Goal: Book appointment/travel/reservation

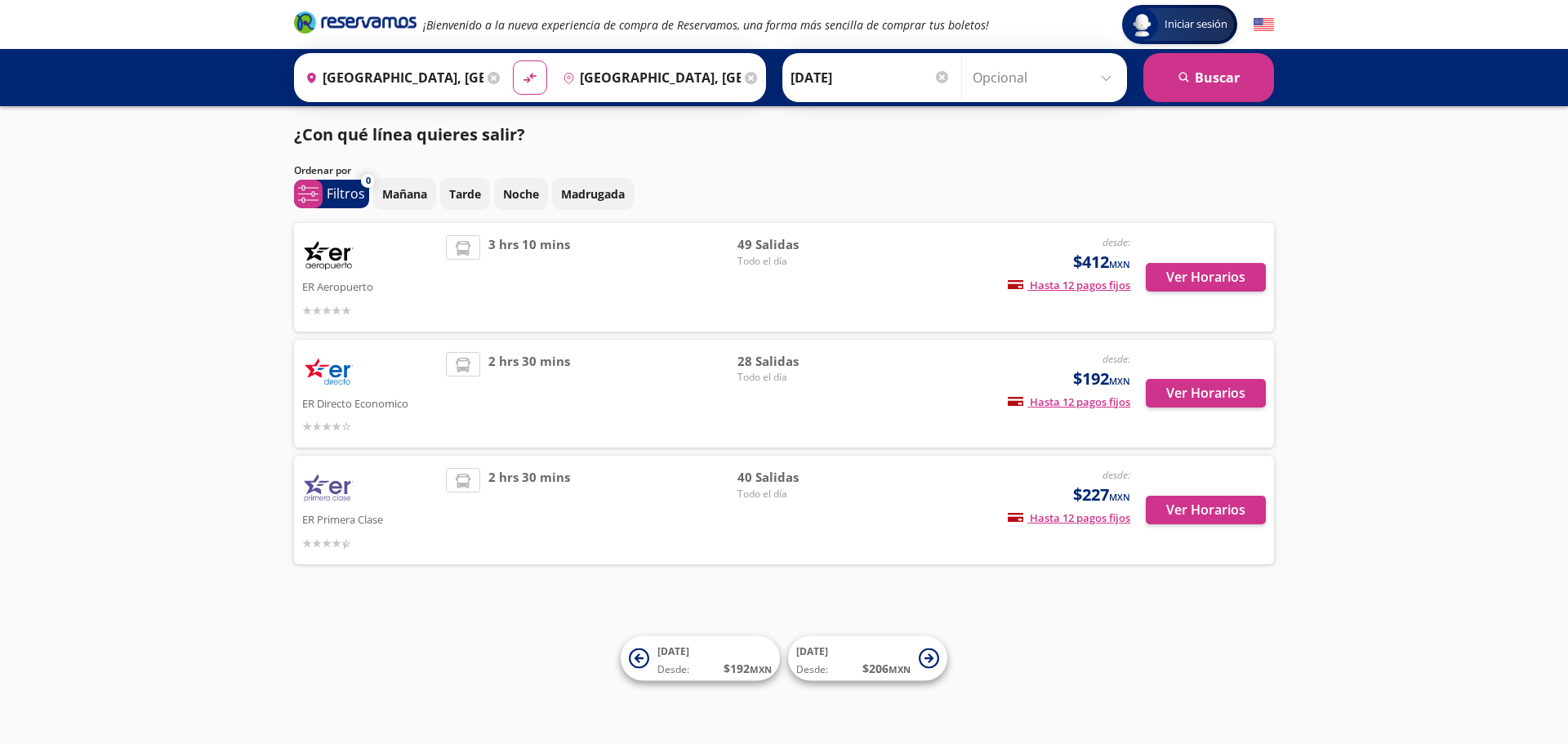
click at [315, 251] on img at bounding box center [327, 255] width 53 height 41
click at [334, 252] on img at bounding box center [327, 255] width 53 height 41
click at [373, 139] on p "¿Con qué línea quieres salir?" at bounding box center [409, 134] width 231 height 25
click at [496, 131] on p "¿Con qué línea quieres salir?" at bounding box center [409, 134] width 231 height 25
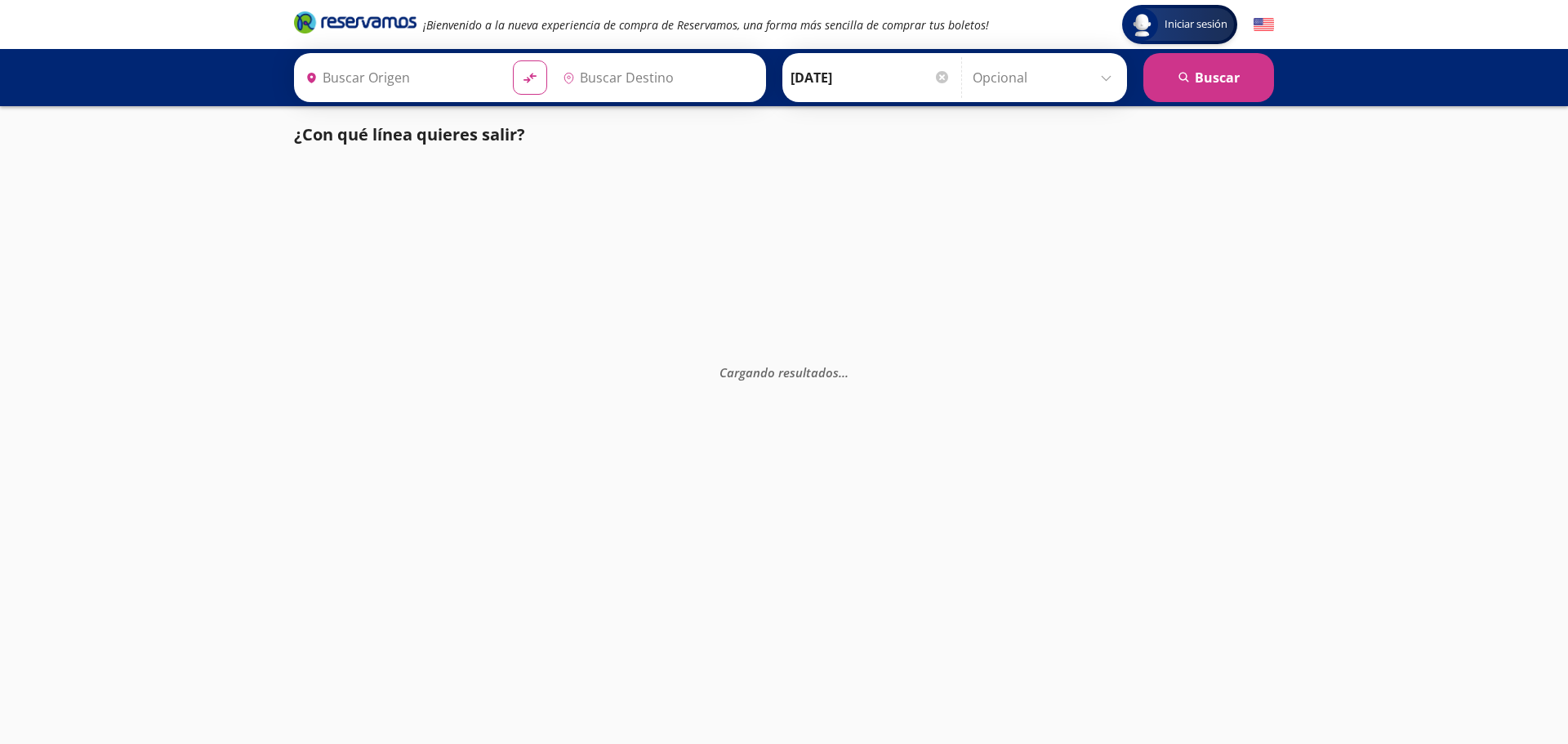
type input "[GEOGRAPHIC_DATA], [GEOGRAPHIC_DATA]"
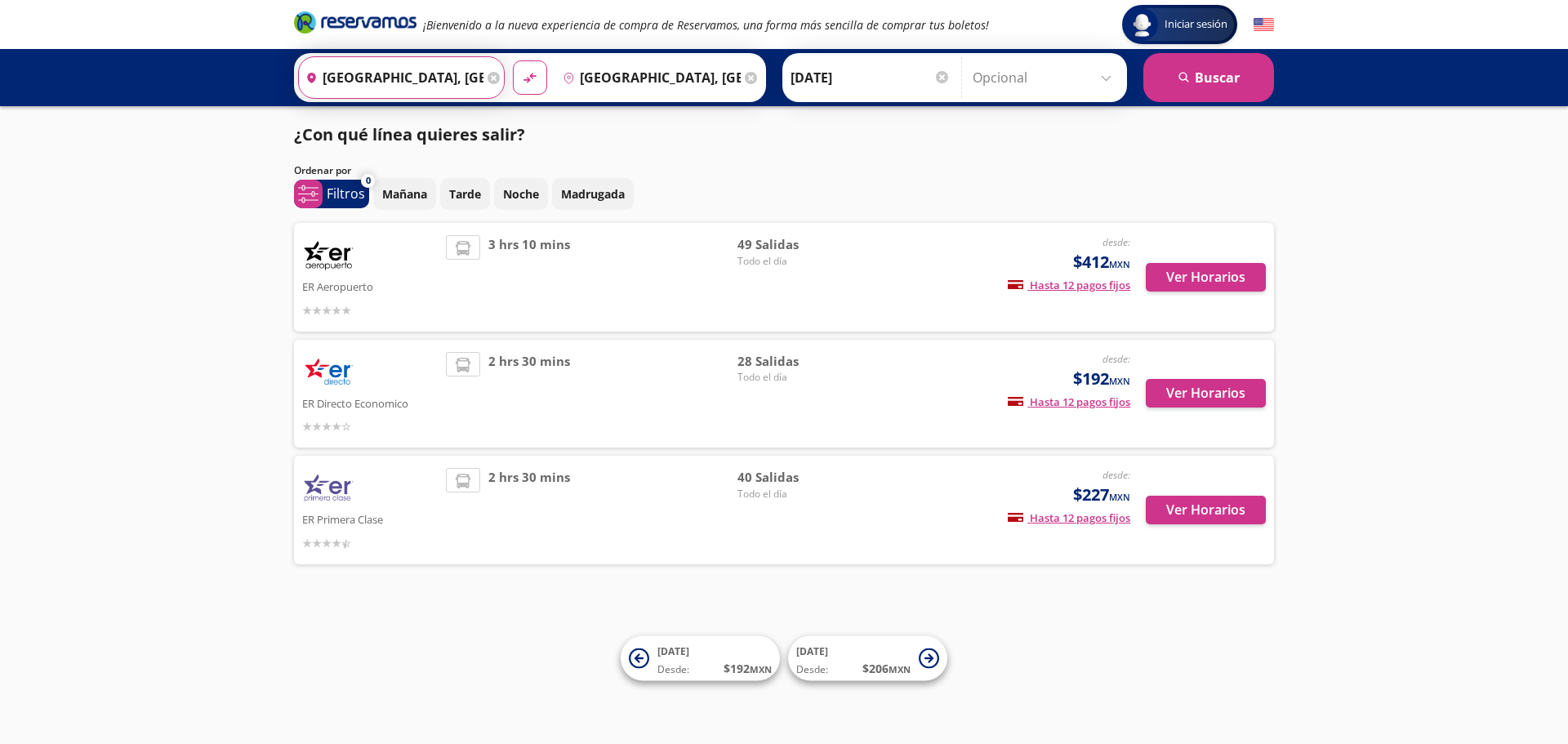
click at [468, 78] on input "[GEOGRAPHIC_DATA], [GEOGRAPHIC_DATA]" at bounding box center [391, 77] width 185 height 41
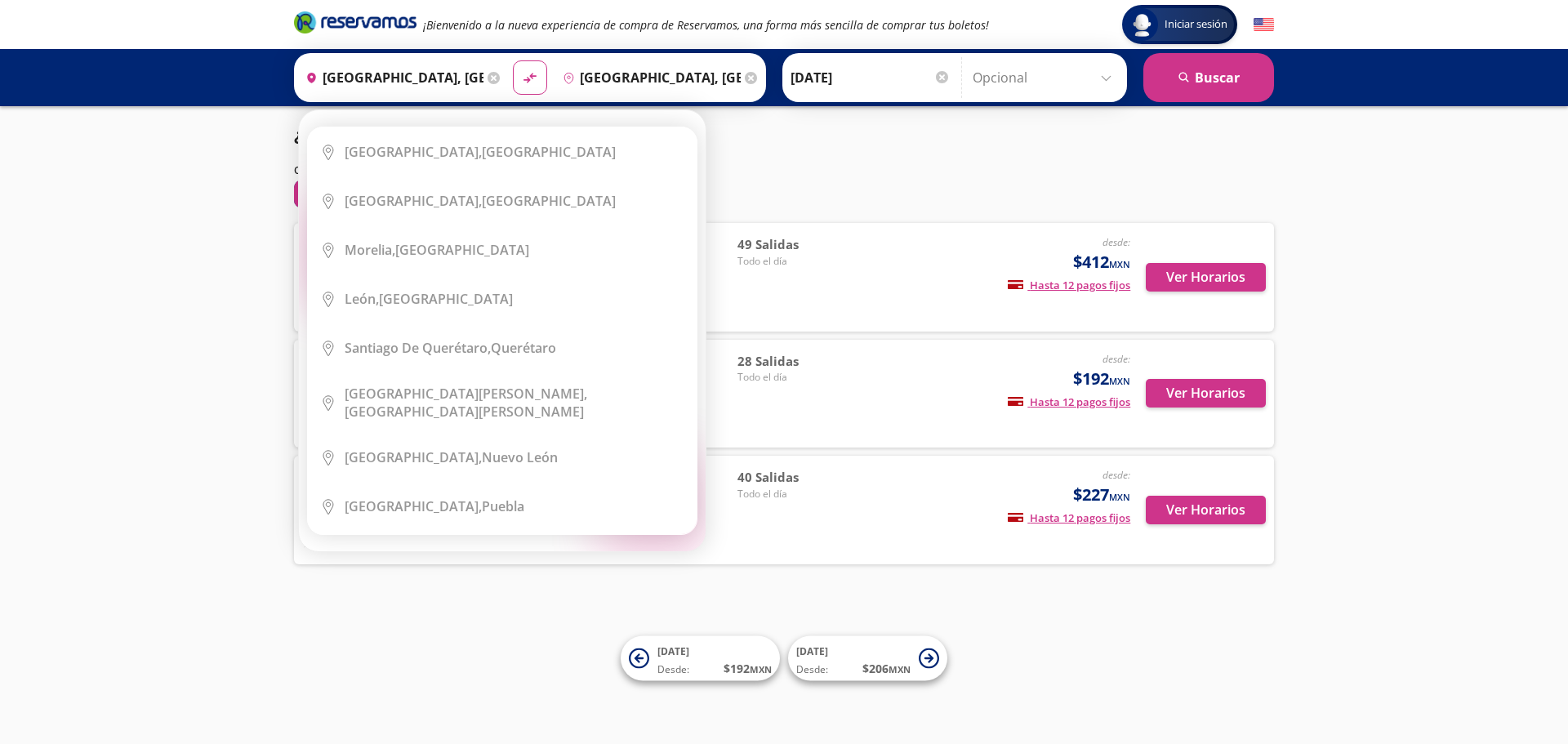
click at [490, 78] on icon at bounding box center [493, 77] width 12 height 12
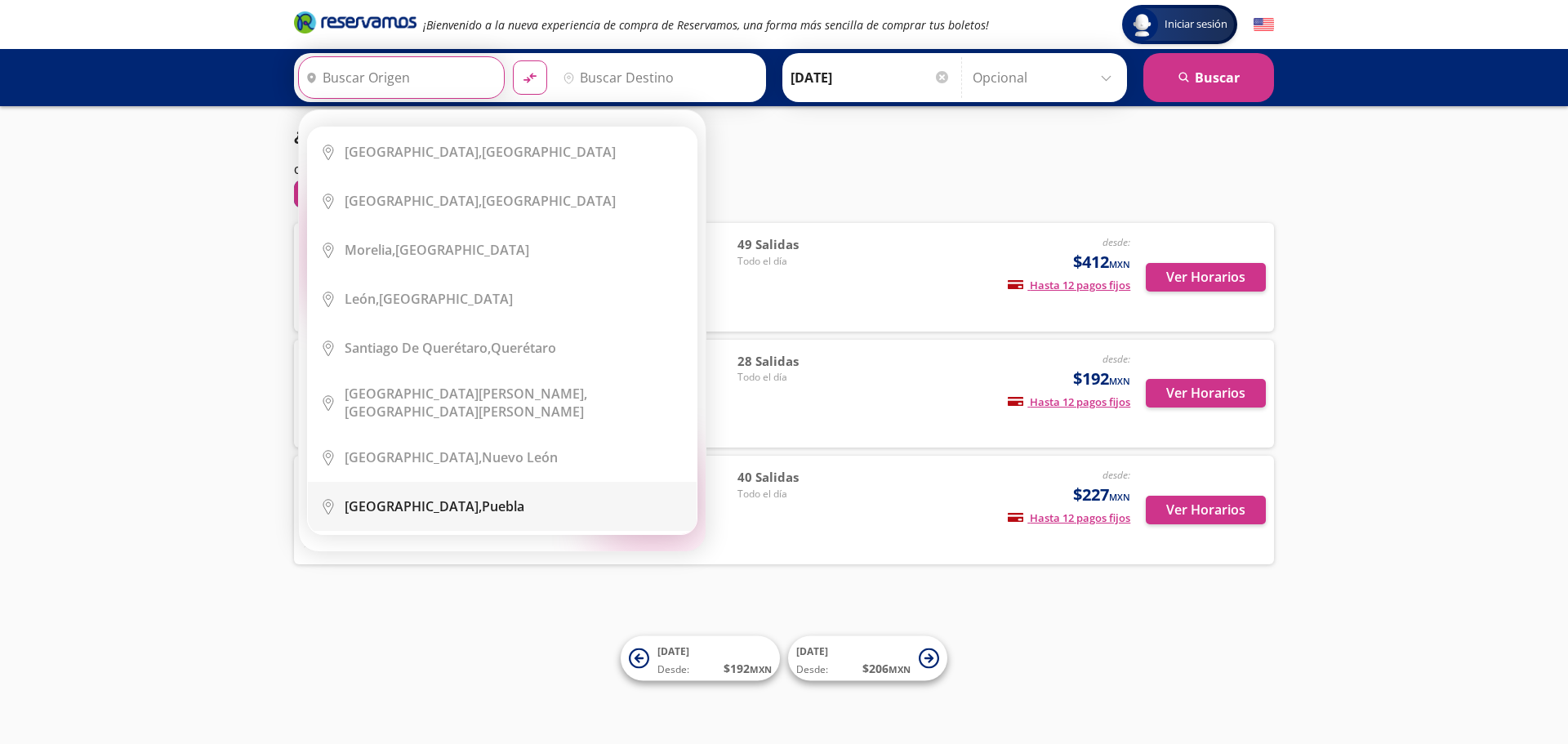
click at [402, 500] on div "Puebla, Puebla" at bounding box center [434, 506] width 180 height 18
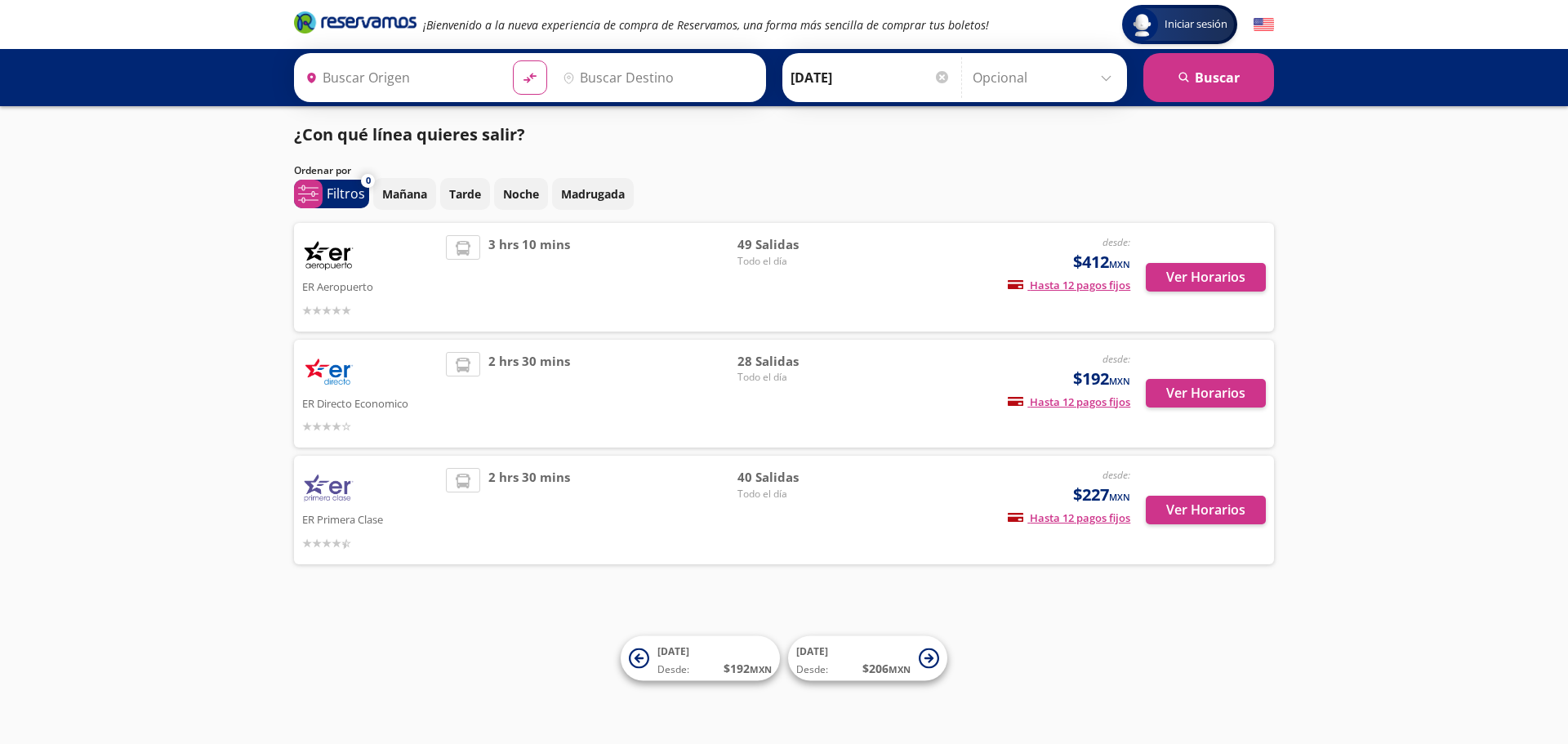
type input "[GEOGRAPHIC_DATA], [GEOGRAPHIC_DATA]"
click at [695, 76] on input "Destino" at bounding box center [656, 77] width 200 height 41
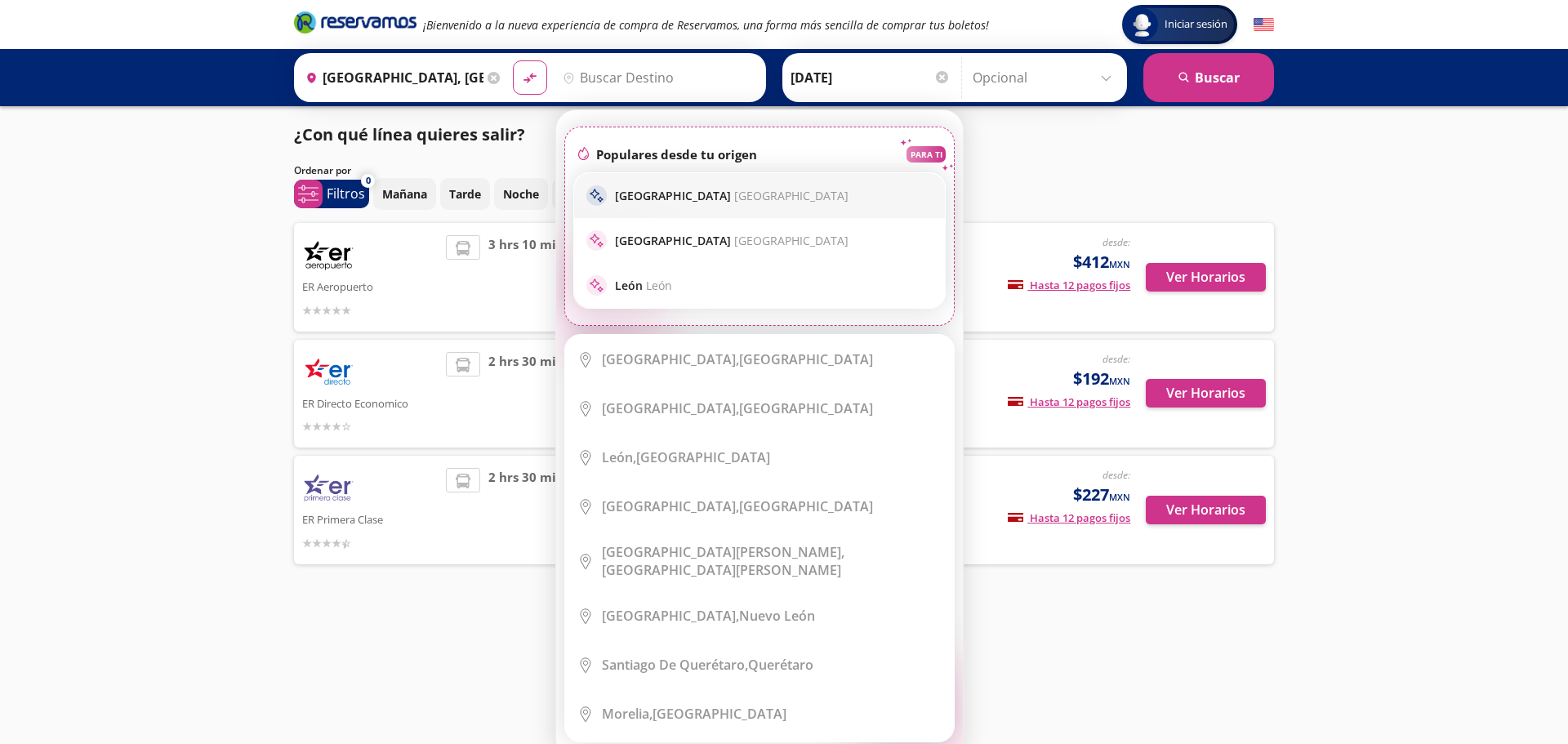
click at [680, 191] on p "Ciudad de México Ciudad de México" at bounding box center [731, 195] width 233 height 16
type input "[GEOGRAPHIC_DATA], [GEOGRAPHIC_DATA]"
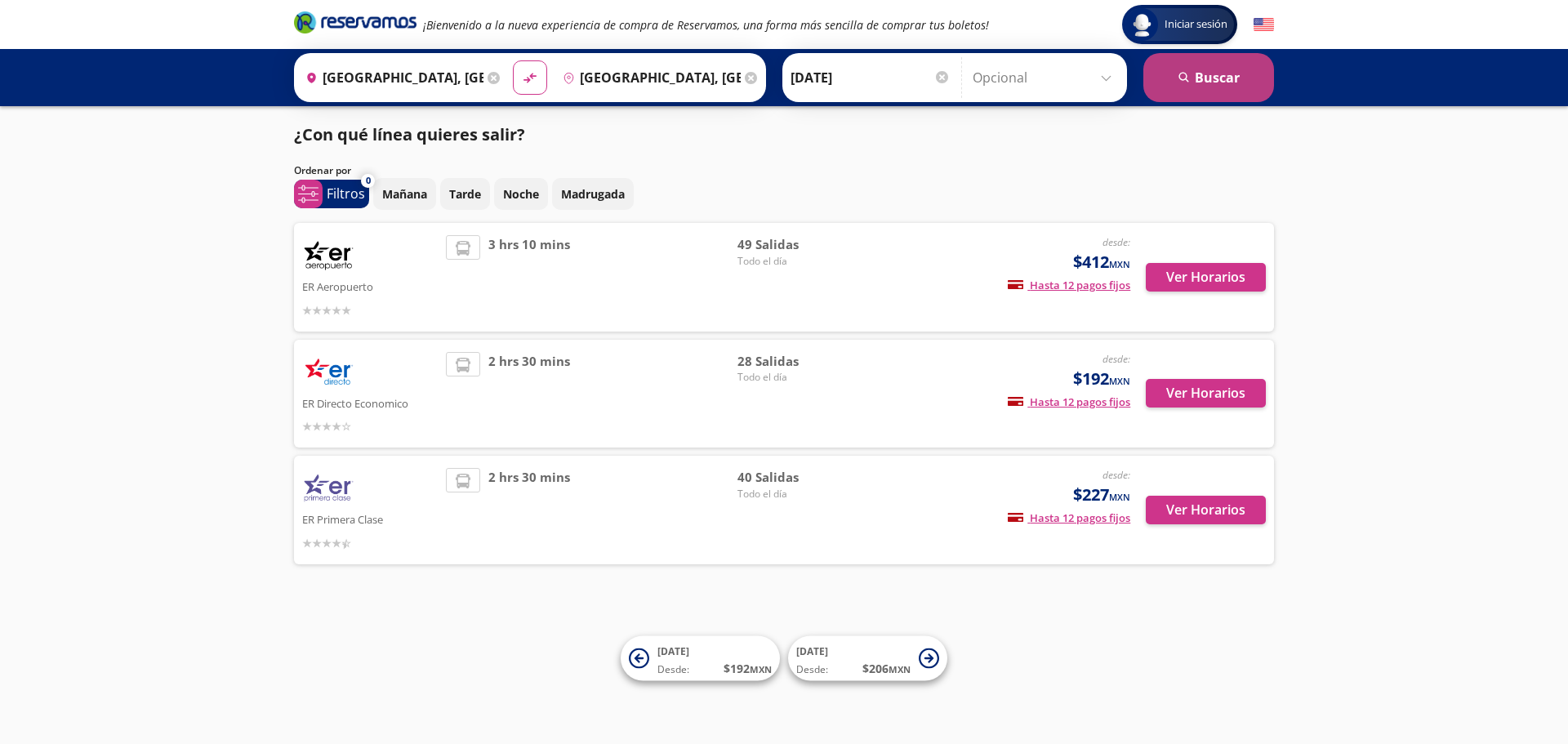
click at [1200, 77] on button "search Buscar" at bounding box center [1209, 76] width 131 height 49
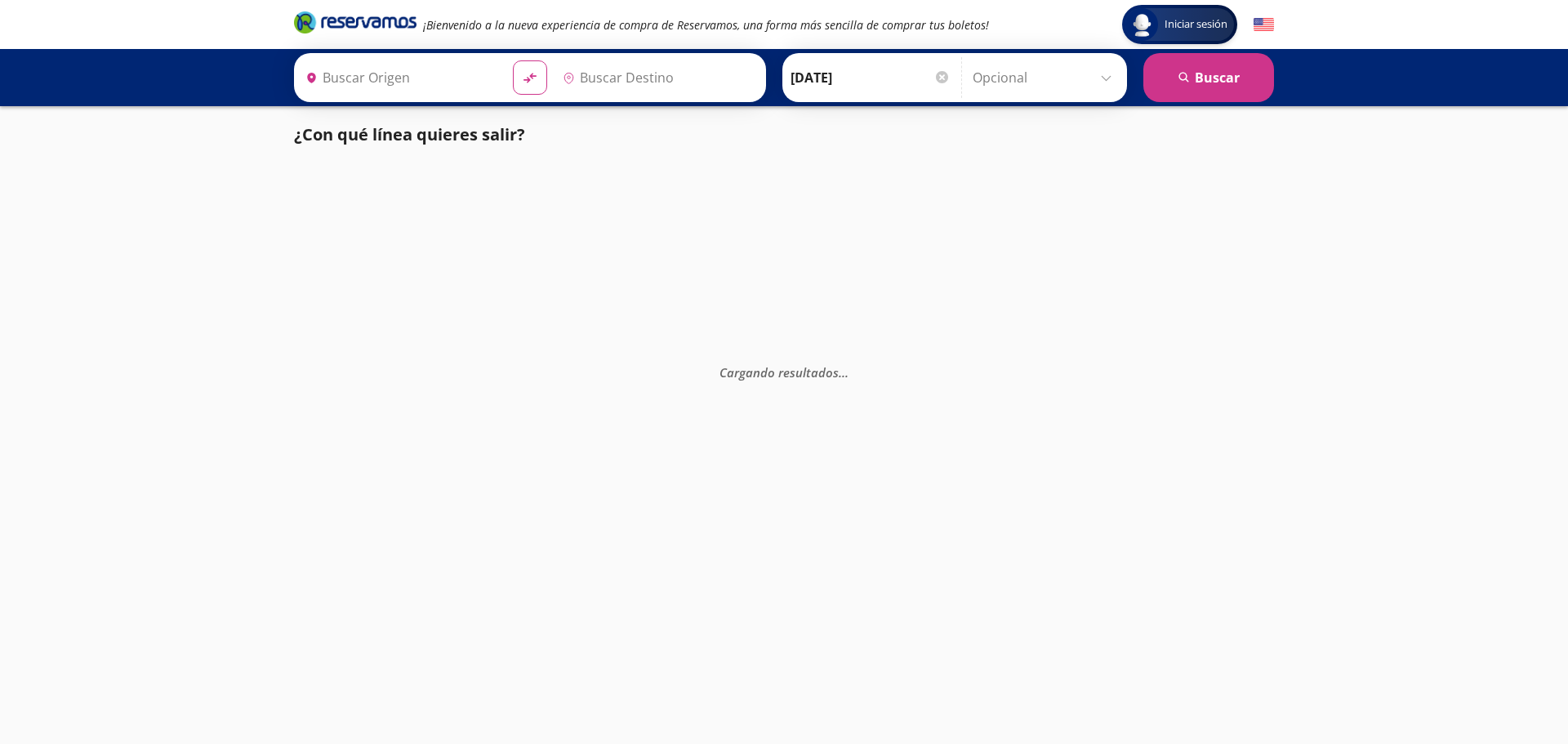
type input "[GEOGRAPHIC_DATA], [GEOGRAPHIC_DATA]"
